Goal: Find specific page/section: Find specific page/section

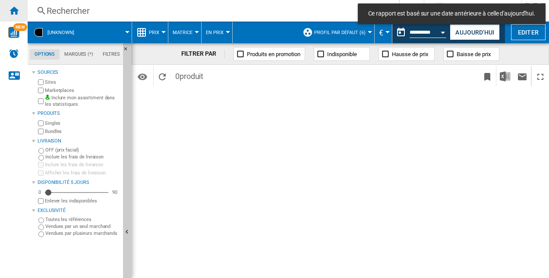
click at [14, 12] on ng-md-icon "Accueil" at bounding box center [14, 10] width 10 height 10
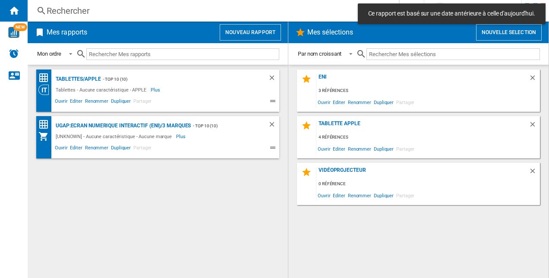
click at [68, 7] on div "Rechercher" at bounding box center [212, 11] width 330 height 12
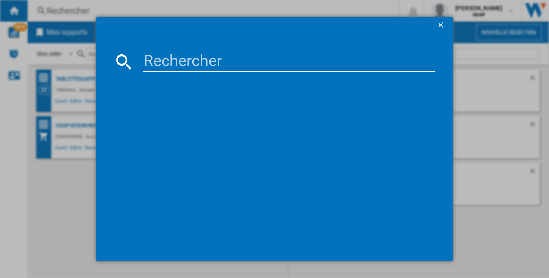
click at [227, 59] on input at bounding box center [289, 61] width 293 height 21
paste input "C11CL43402"
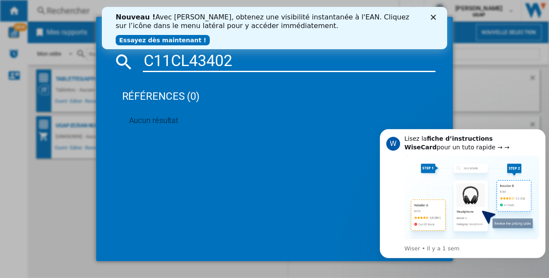
click at [434, 18] on icon "Fermer" at bounding box center [433, 17] width 5 height 5
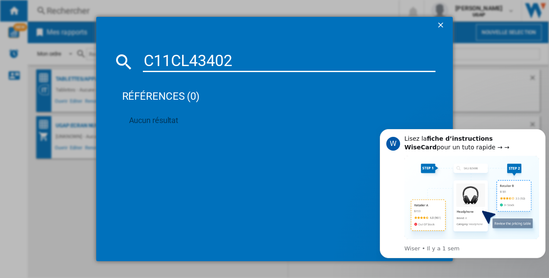
click at [236, 65] on input "C11CL43402" at bounding box center [289, 61] width 293 height 21
drag, startPoint x: 212, startPoint y: 60, endPoint x: 104, endPoint y: 60, distance: 107.9
click at [104, 60] on md-dialog-content "C11CL43402 références (0) Aucun résultat" at bounding box center [274, 148] width 357 height 228
click at [175, 59] on input "eco-tank" at bounding box center [289, 61] width 293 height 21
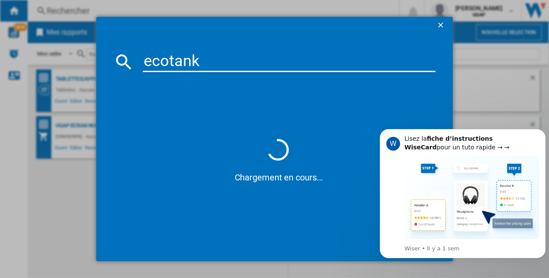
type input "ecotank"
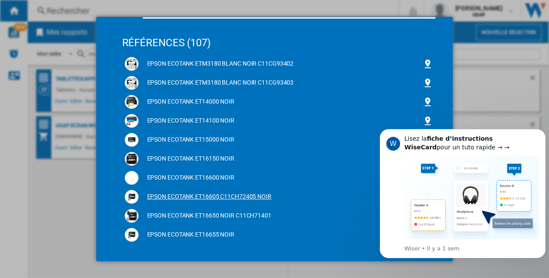
scroll to position [43, 0]
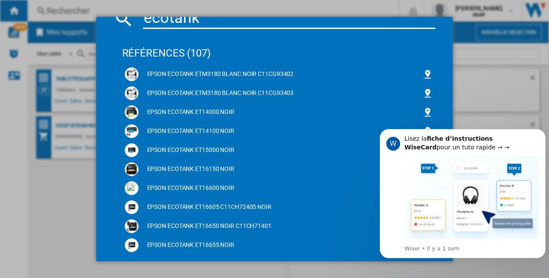
click at [85, 207] on div "ecotank références (107) EPSON ECOTANK ETM3180 BLANC NOIR C11CG93402 EPSON ECOT…" at bounding box center [274, 139] width 549 height 278
